Goal: Book appointment/travel/reservation

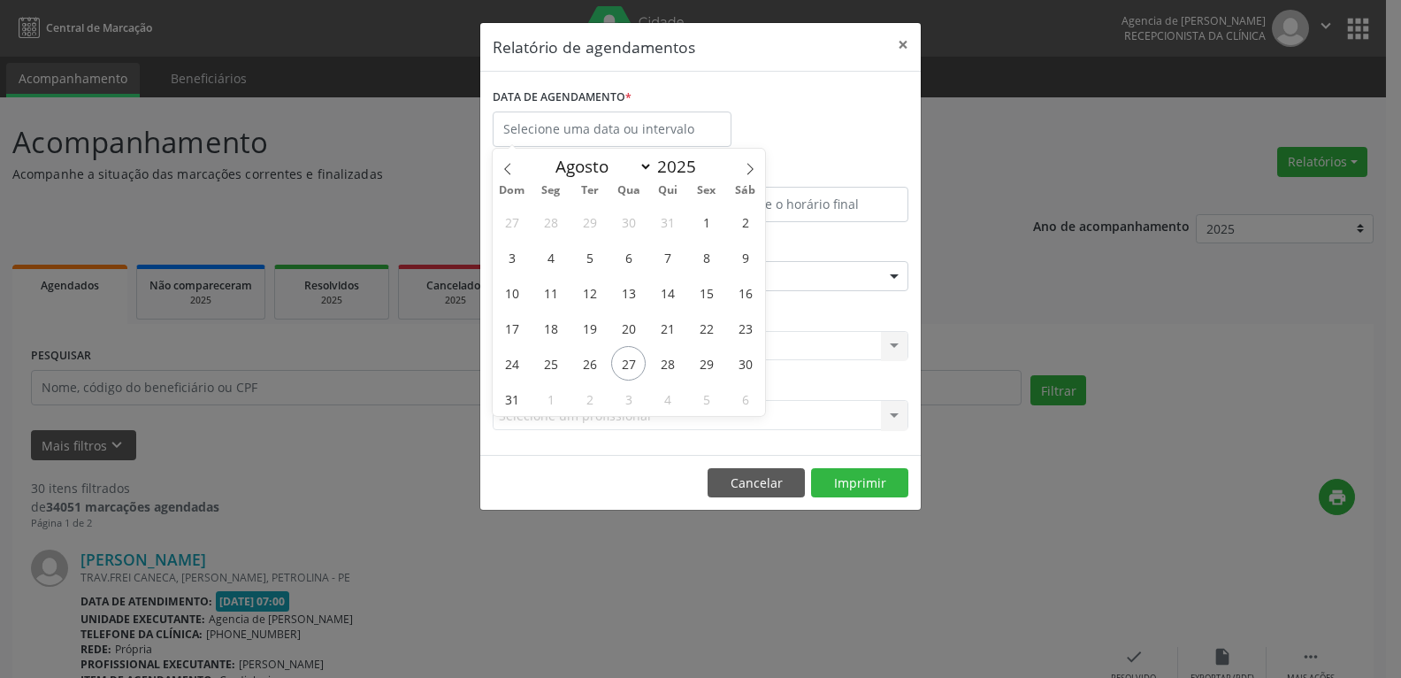
click at [671, 131] on body "Central de Marcação Agencia de Petrolina Recepcionista da clínica  Configuraçõ…" at bounding box center [700, 339] width 1401 height 678
click at [748, 173] on icon at bounding box center [751, 169] width 6 height 12
select select "8"
click at [557, 226] on span "1" at bounding box center [550, 221] width 35 height 35
type input "[DATE]"
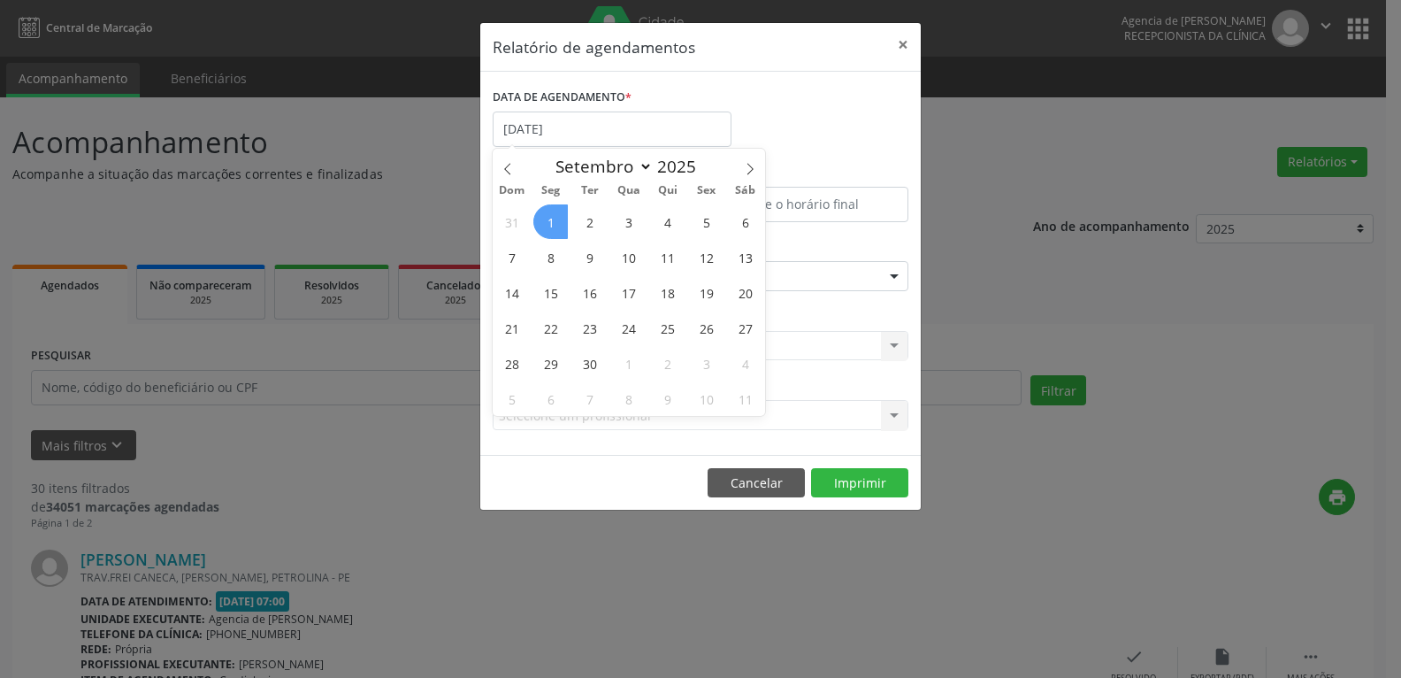
click at [557, 226] on span "1" at bounding box center [550, 221] width 35 height 35
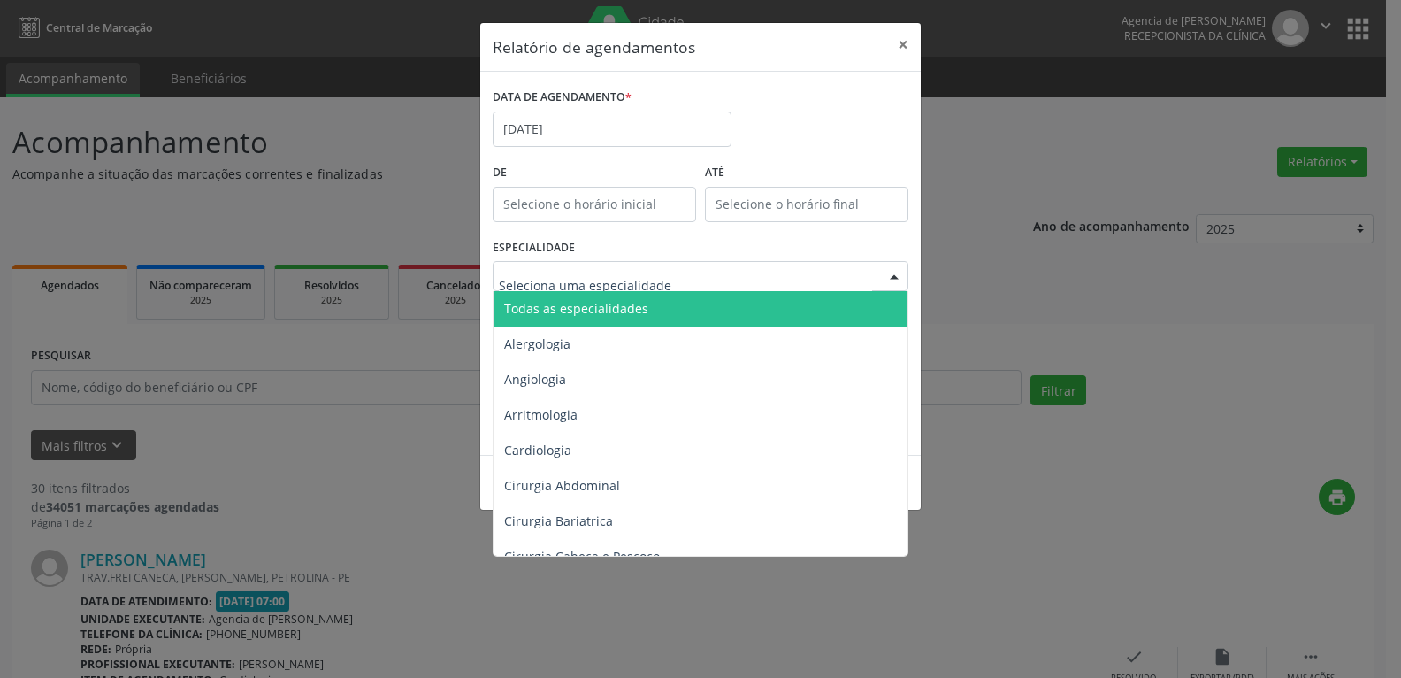
click at [603, 311] on span "Todas as especialidades" at bounding box center [576, 308] width 144 height 17
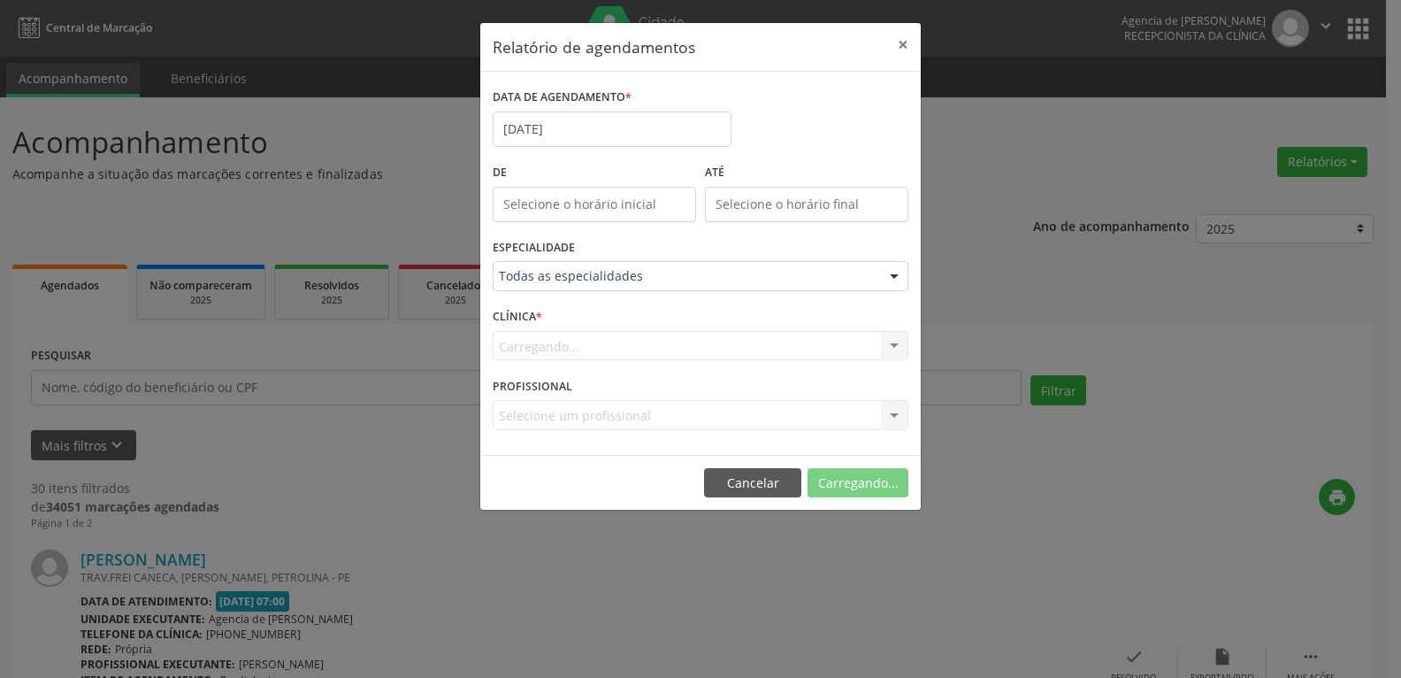
click at [617, 335] on div "Carregando... Nenhum resultado encontrado para: " " Não há nenhuma opção para s…" at bounding box center [701, 346] width 416 height 30
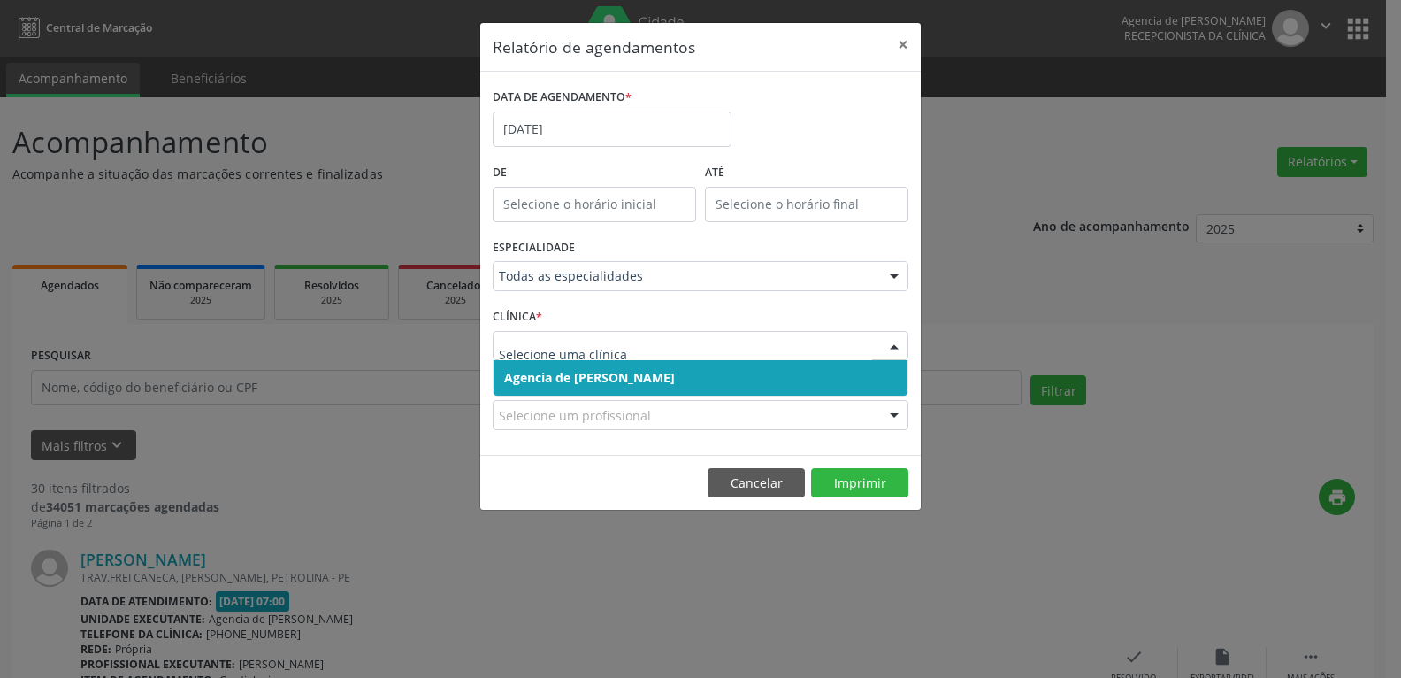
click at [659, 385] on span "Agencia de [PERSON_NAME]" at bounding box center [701, 377] width 414 height 35
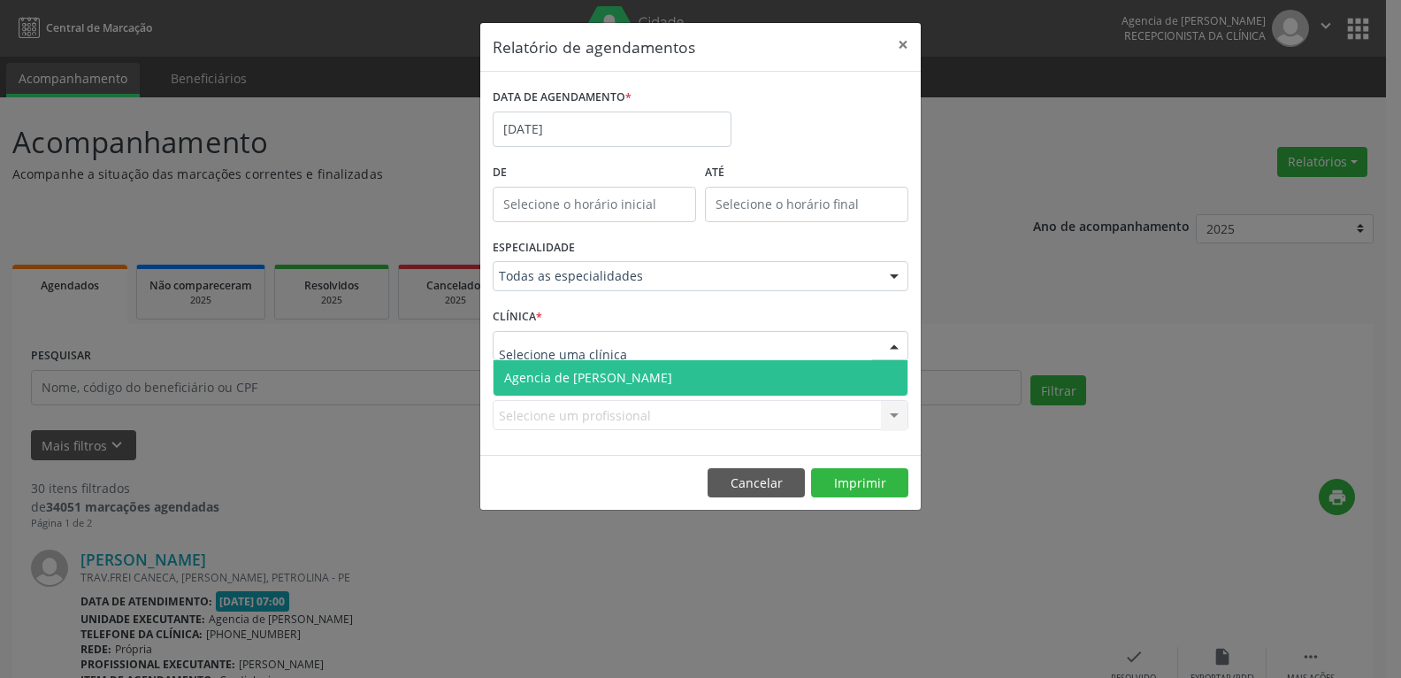
click at [666, 360] on div at bounding box center [701, 346] width 416 height 30
click at [671, 371] on span "Agencia de [PERSON_NAME]" at bounding box center [701, 377] width 414 height 35
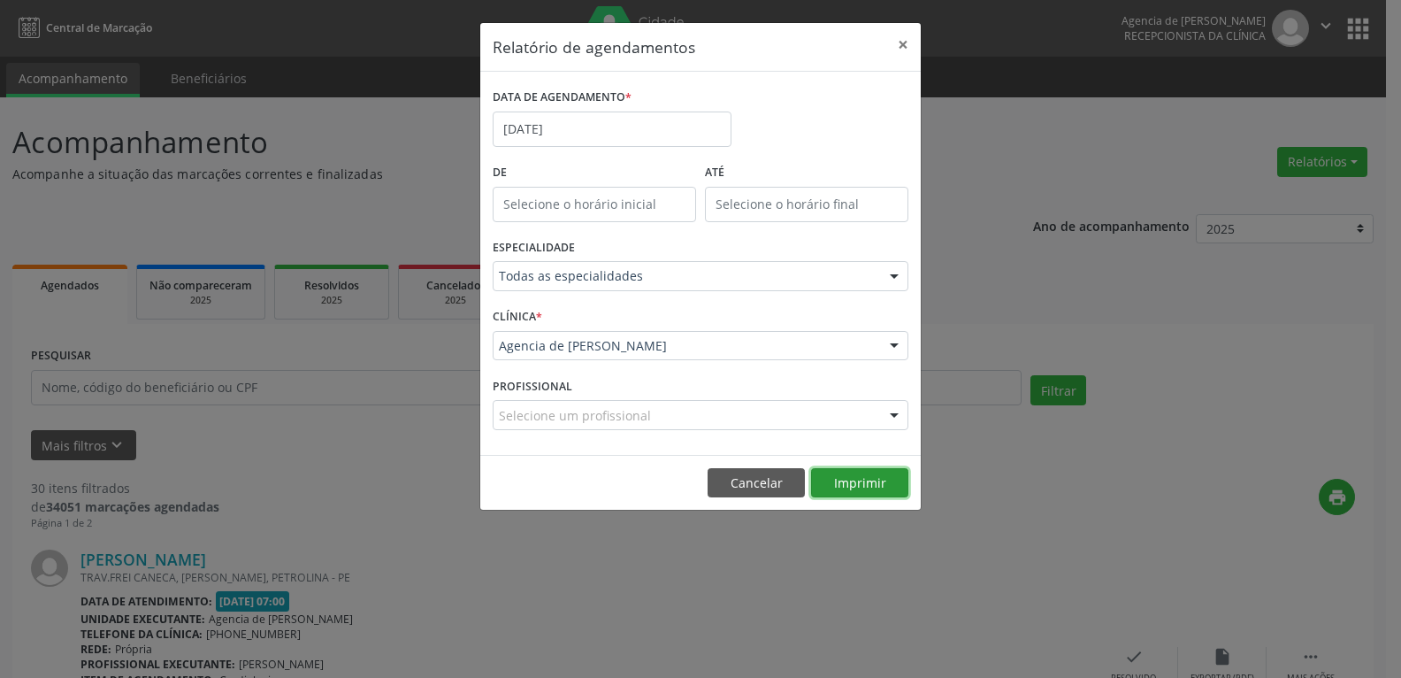
click at [889, 491] on button "Imprimir" at bounding box center [859, 483] width 97 height 30
